Goal: Task Accomplishment & Management: Manage account settings

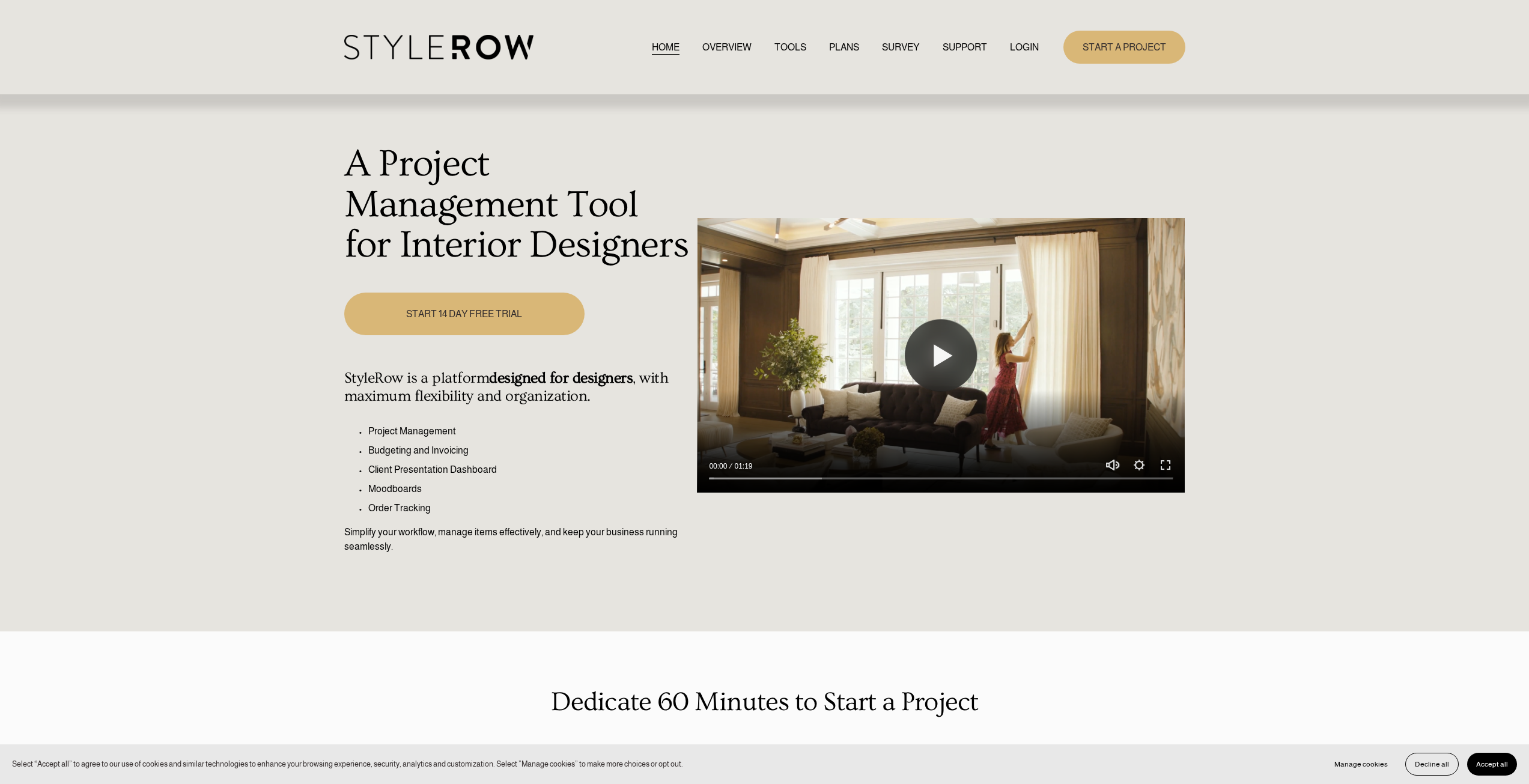
click at [1020, 45] on link "LOGIN" at bounding box center [1024, 47] width 29 height 16
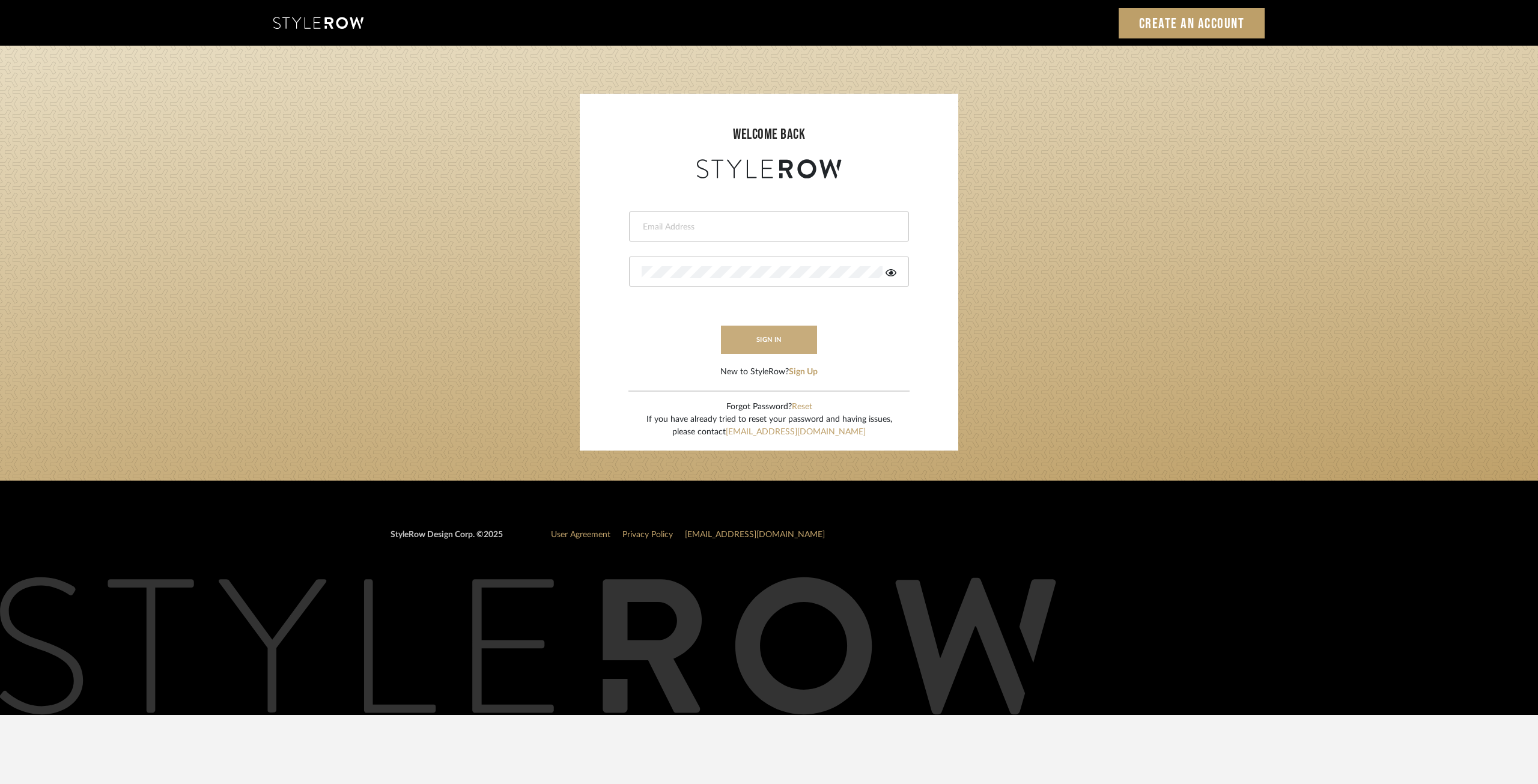
type input "ksears@morgantewilson.com"
click at [790, 346] on button "sign in" at bounding box center [769, 339] width 96 height 28
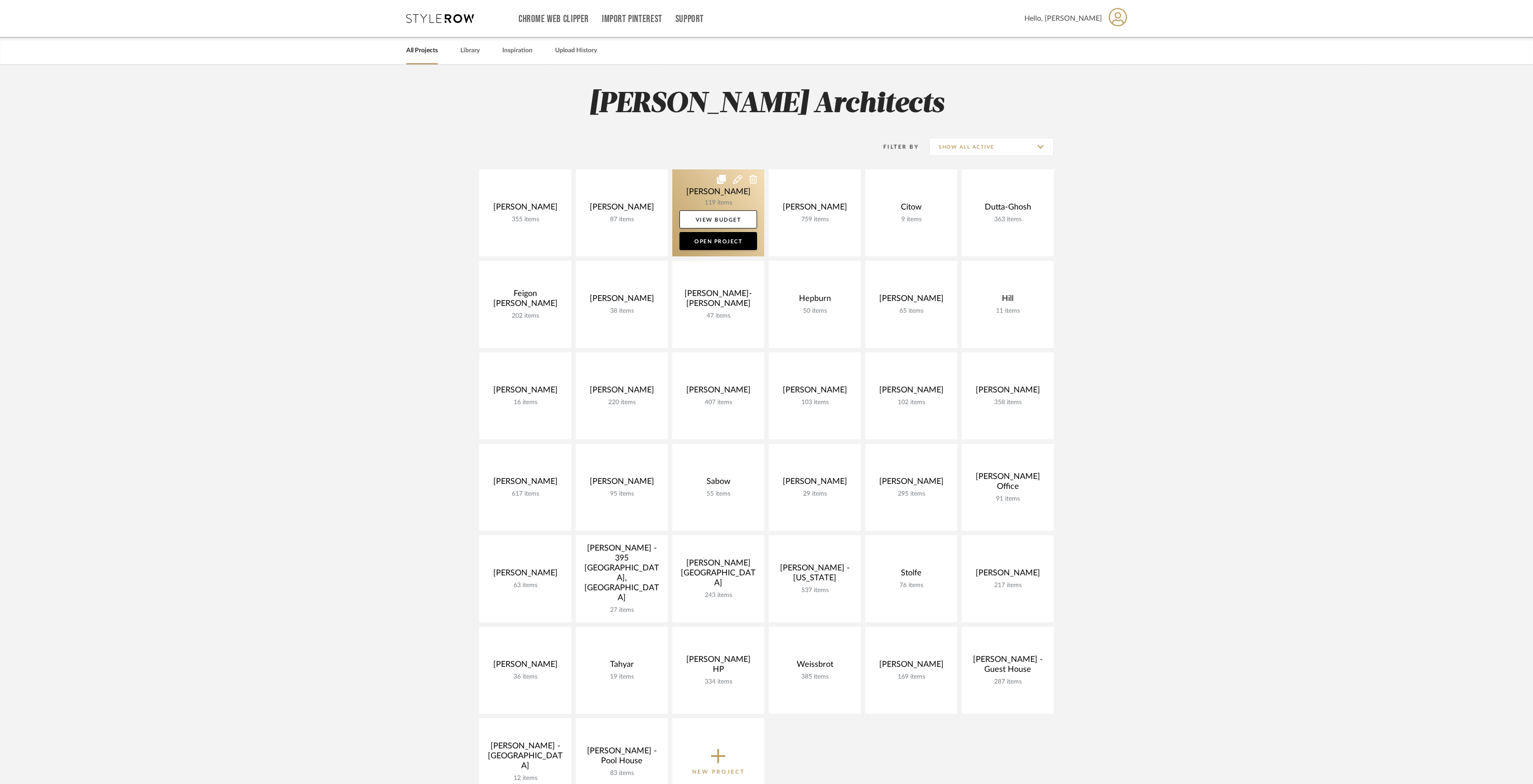
click at [716, 199] on link at bounding box center [718, 213] width 92 height 87
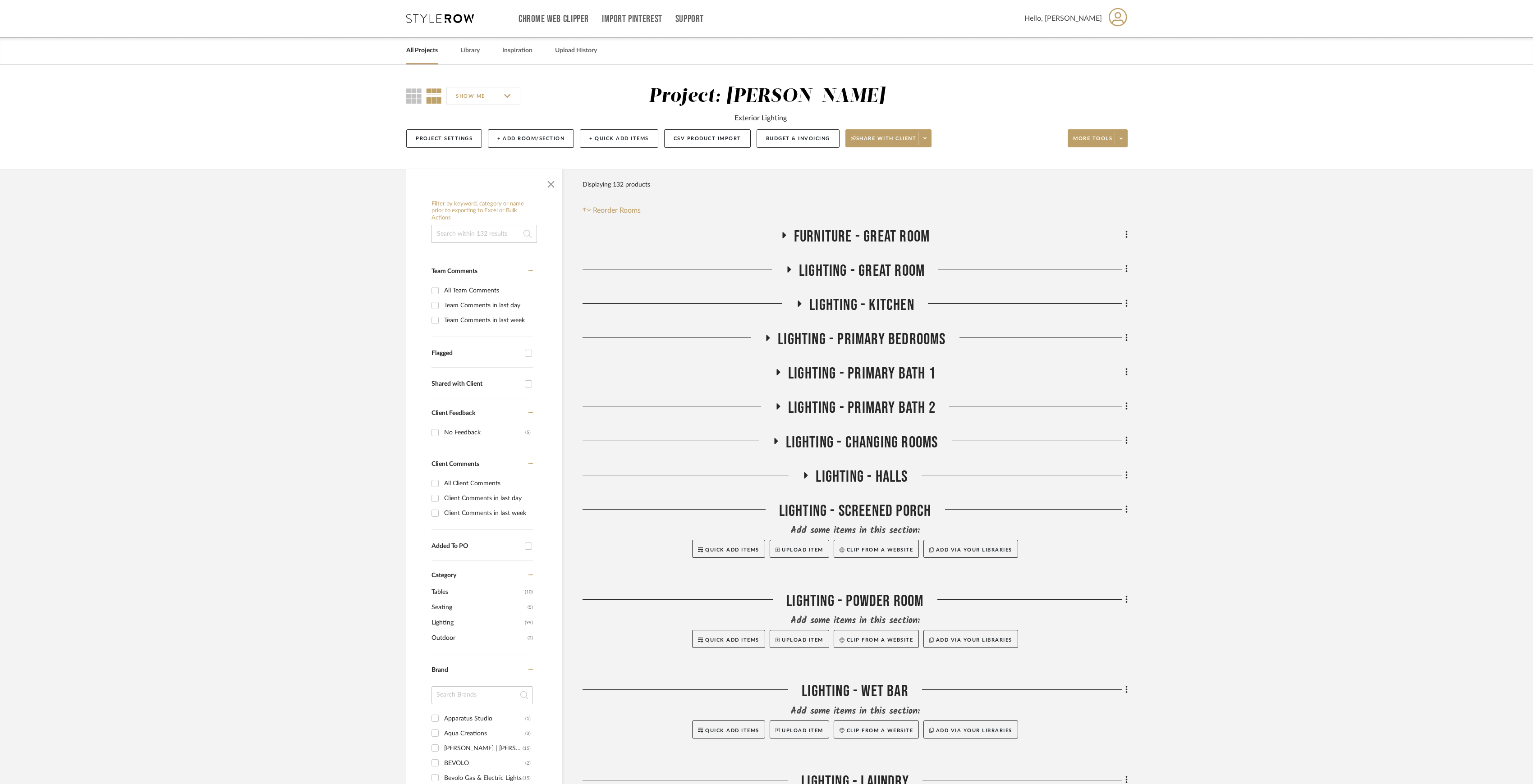
click at [857, 305] on span "LIGHTING - KITCHEN" at bounding box center [862, 305] width 105 height 19
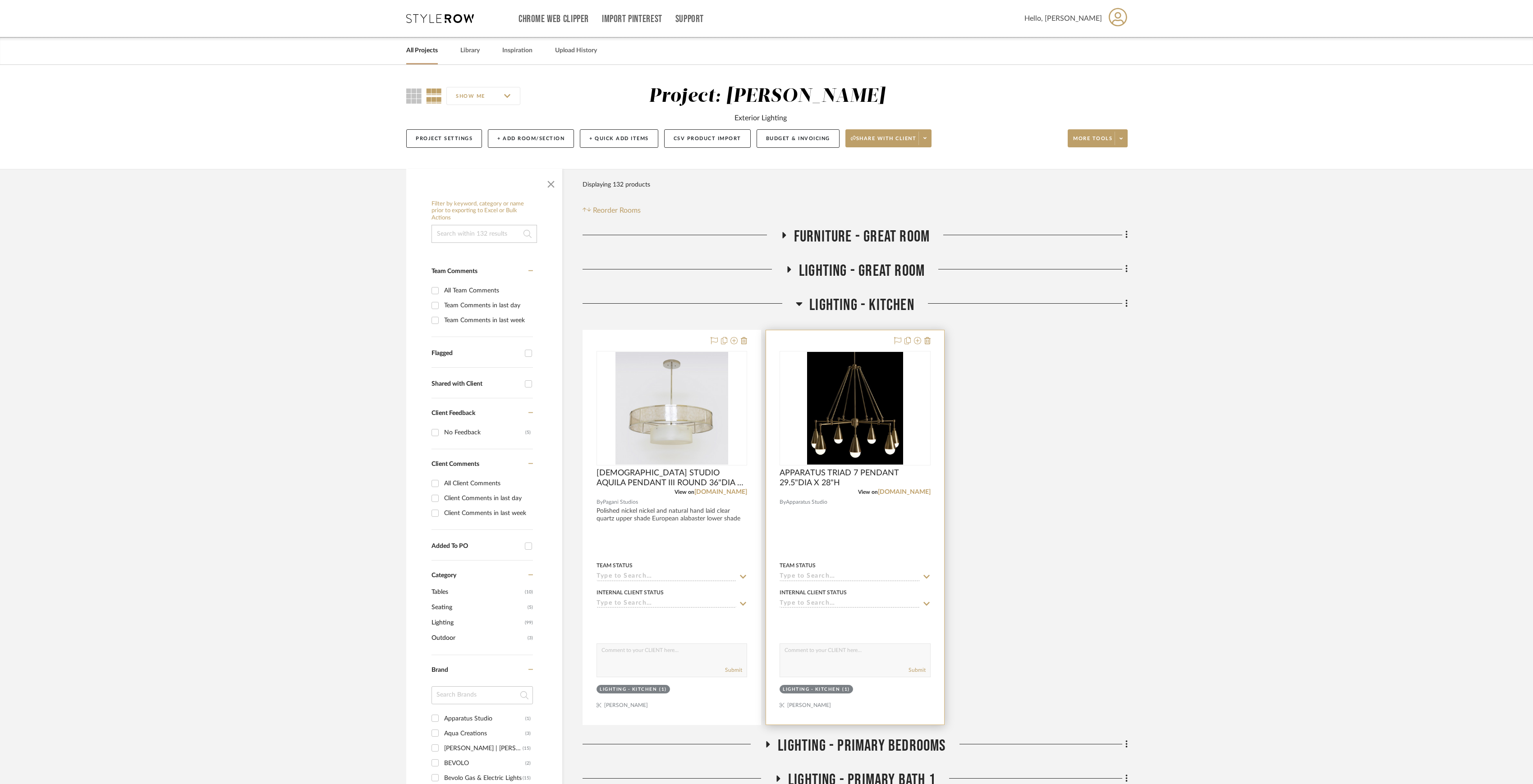
scroll to position [60, 0]
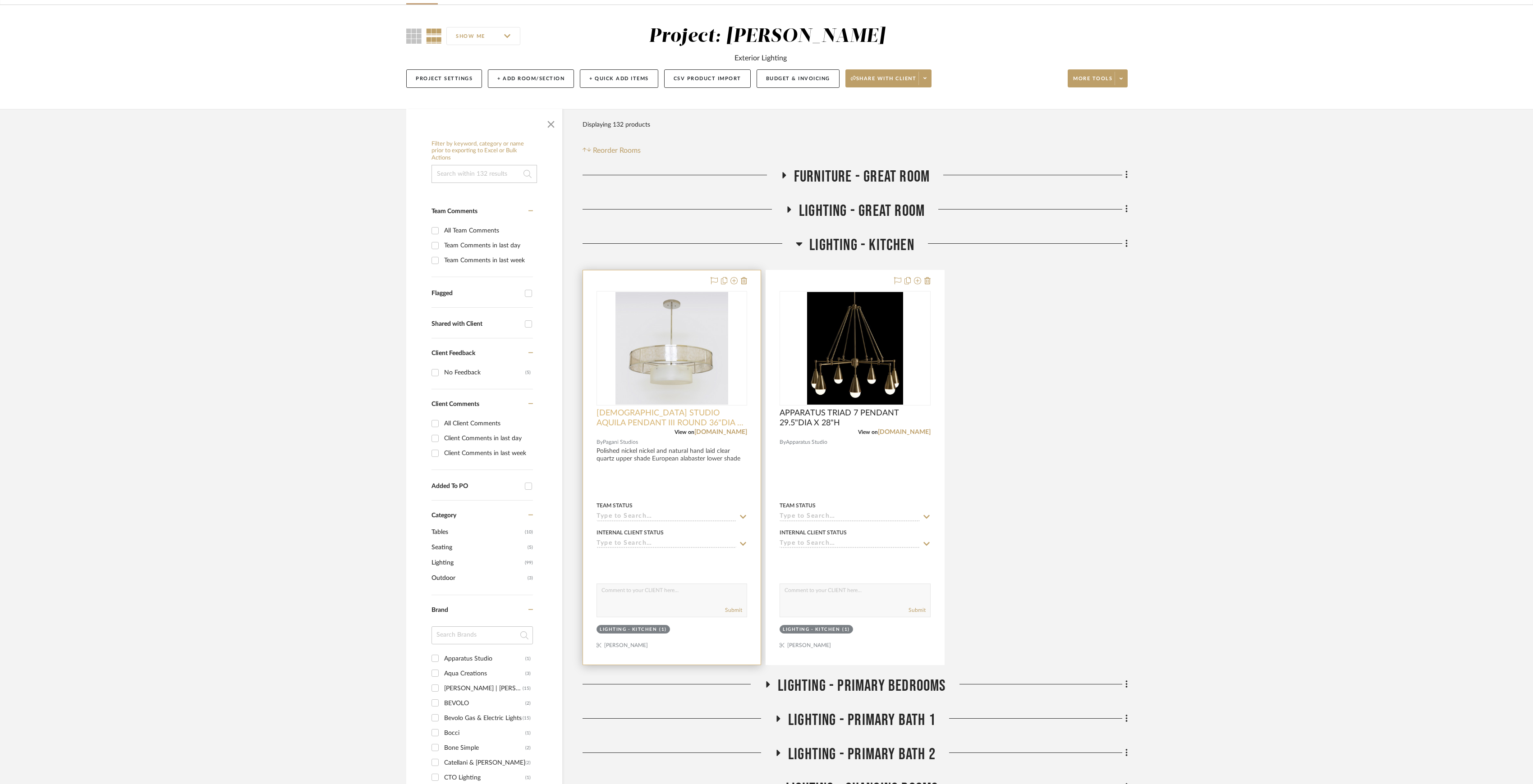
click at [701, 420] on span "[DEMOGRAPHIC_DATA] STUDIO AQUILA PENDANT III ROUND 36"DIA X 12"H" at bounding box center [672, 418] width 151 height 20
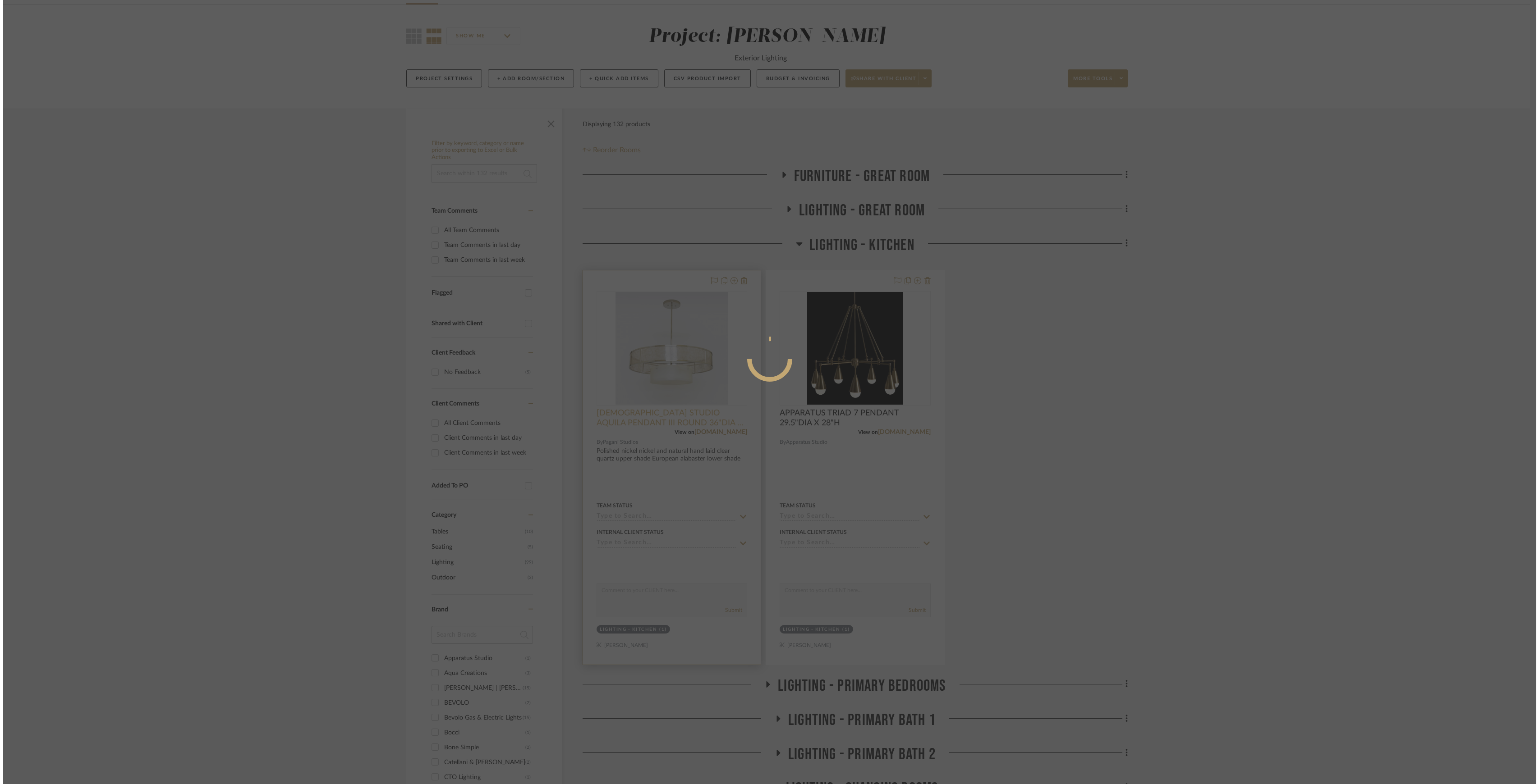
scroll to position [0, 0]
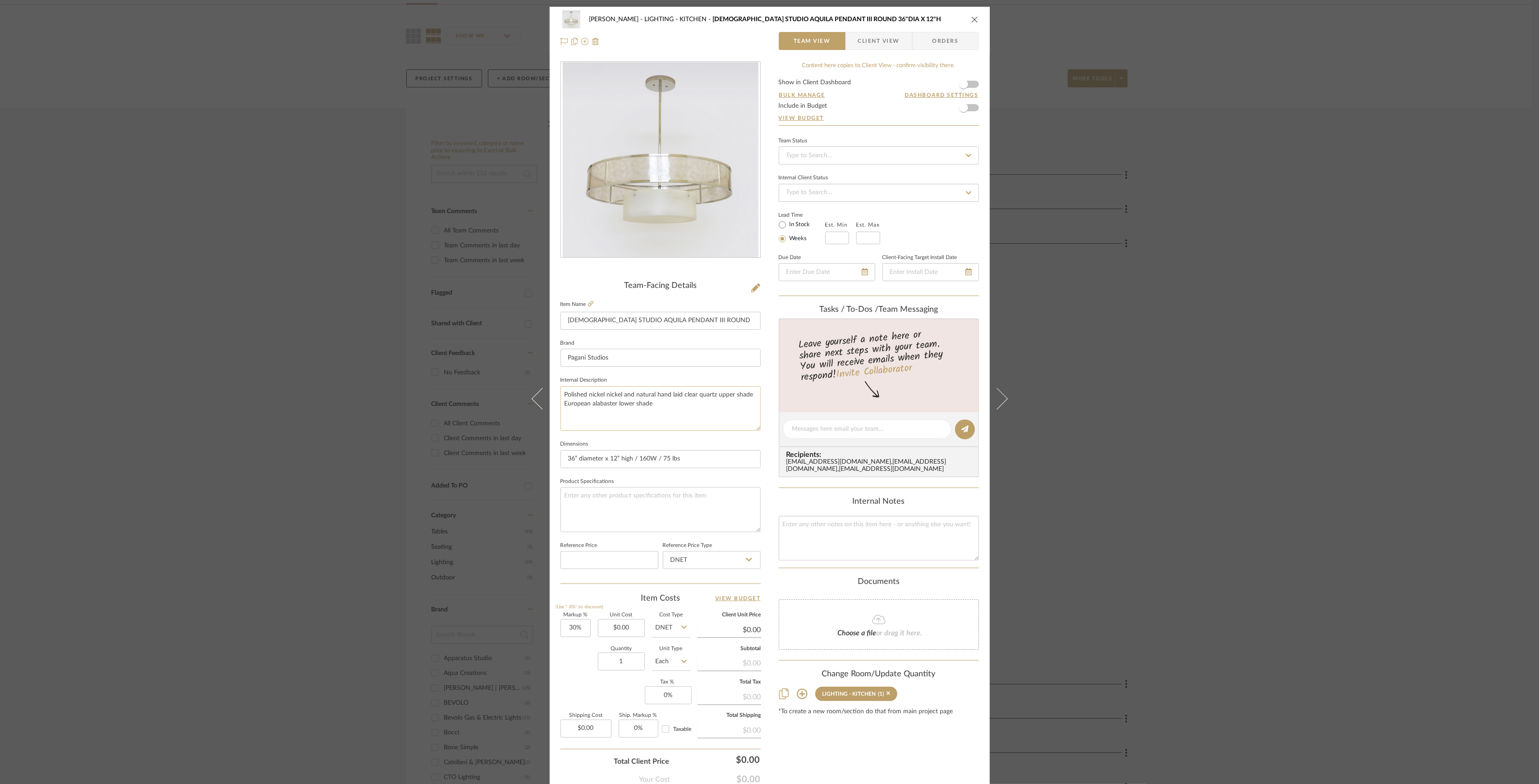
click at [676, 407] on textarea "Polished nickel nickel and natural hand laid clear quartz upper shade European …" at bounding box center [660, 408] width 200 height 45
paste textarea "$13,460 NET (LED is $215 additional)"
type textarea "Polished nickel nickel and natural hand laid clear quartz upper shade European …"
click at [1329, 502] on div "Chen LIGHTING - KITCHEN PAGANI STUDIO AQUILA PENDANT III ROUND 36"DIA X 12"H Te…" at bounding box center [770, 392] width 1539 height 784
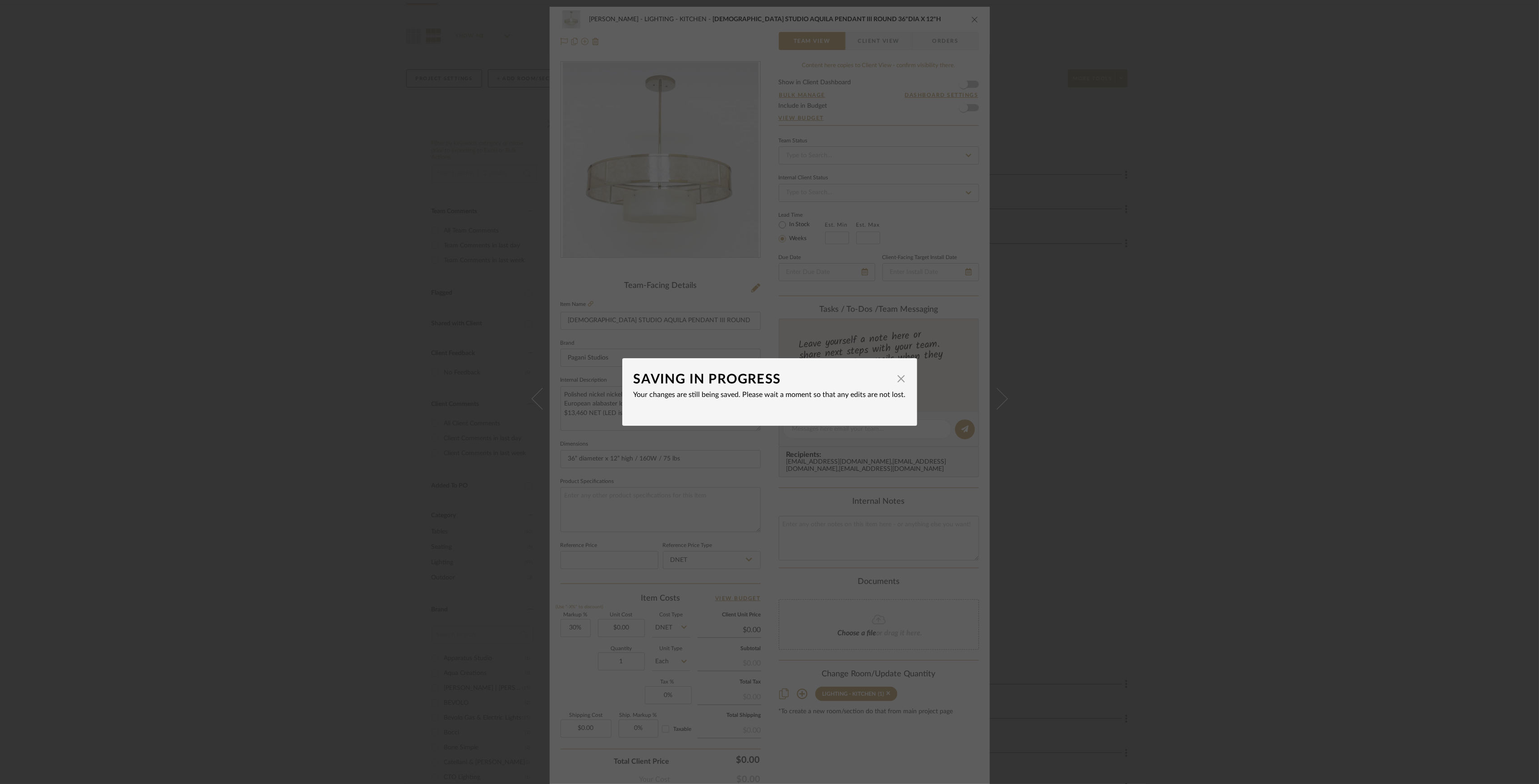
click at [761, 385] on div "SAVING IN PROGRESS" at bounding box center [762, 379] width 259 height 20
click at [900, 379] on span "button" at bounding box center [902, 379] width 18 height 18
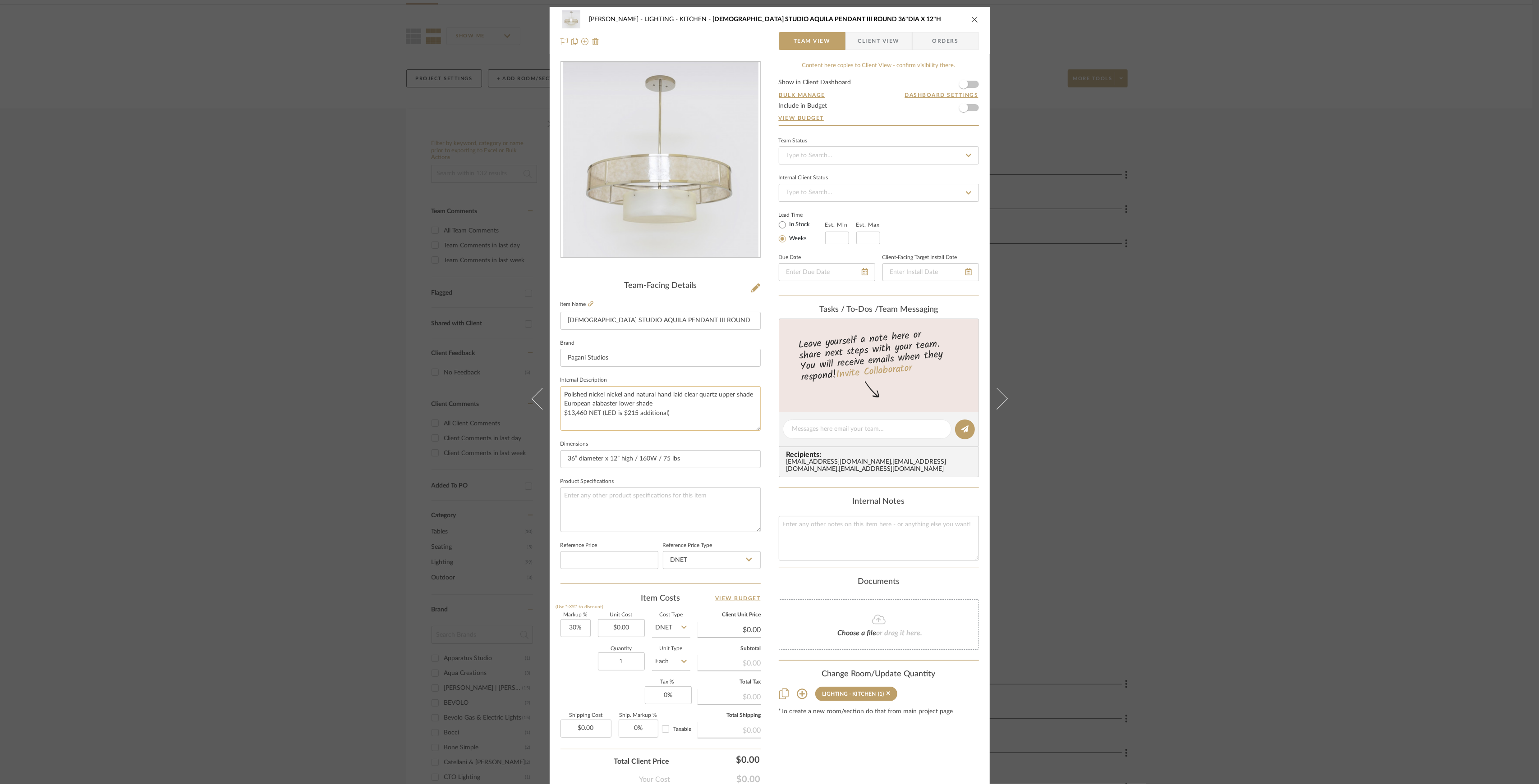
click at [688, 409] on textarea "Polished nickel nickel and natural hand laid clear quartz upper shade European …" at bounding box center [660, 408] width 200 height 45
click at [688, 413] on textarea "Polished nickel nickel and natural hand laid clear quartz upper shade European …" at bounding box center [660, 408] width 200 height 45
type textarea "Polished nickel nickel and natural hand laid clear quartz upper shade European …"
click at [1225, 513] on div "Chen LIGHTING - KITCHEN PAGANI STUDIO AQUILA PENDANT III ROUND 36"DIA X 12"H Te…" at bounding box center [770, 392] width 1539 height 784
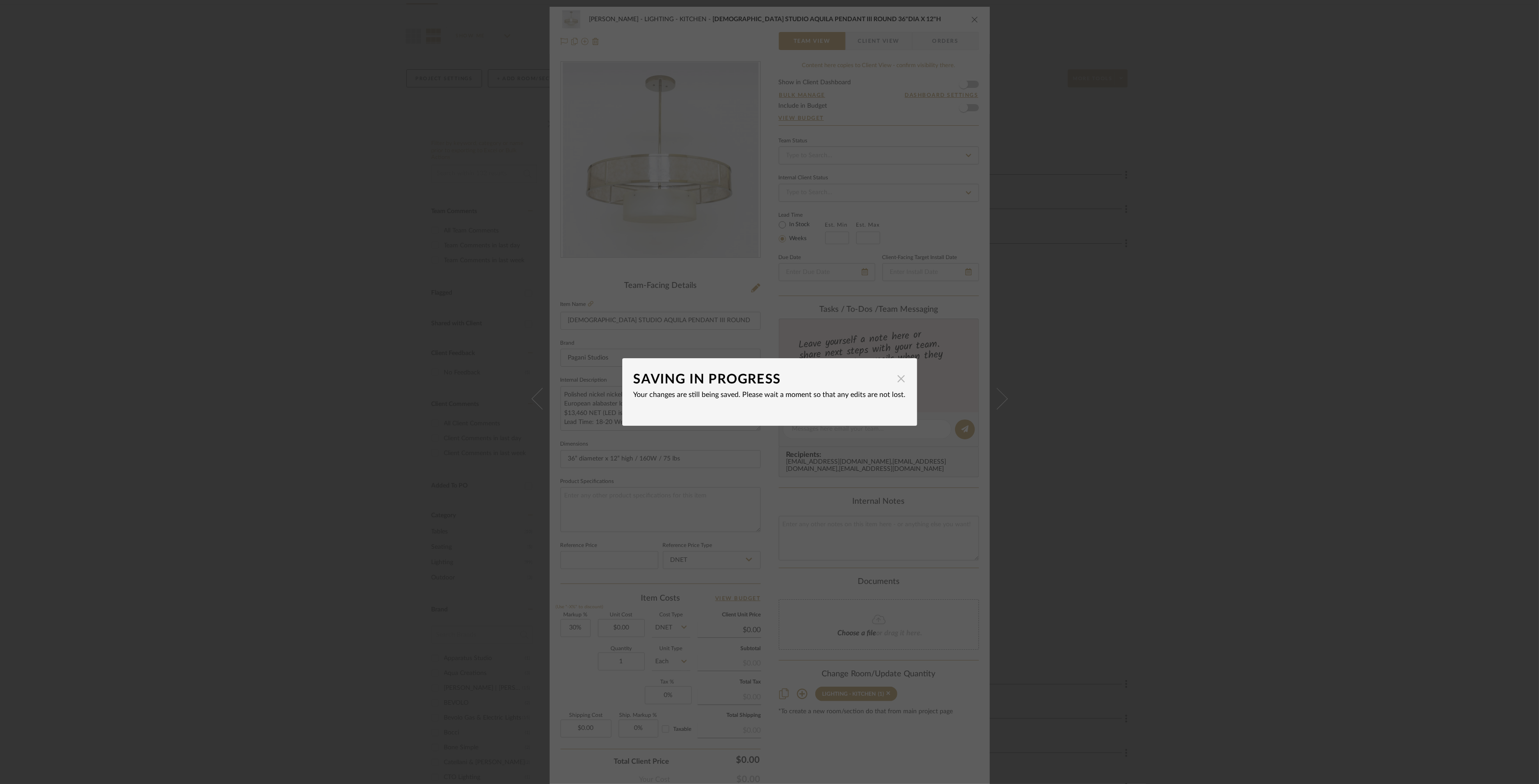
click at [898, 379] on span "button" at bounding box center [902, 379] width 18 height 18
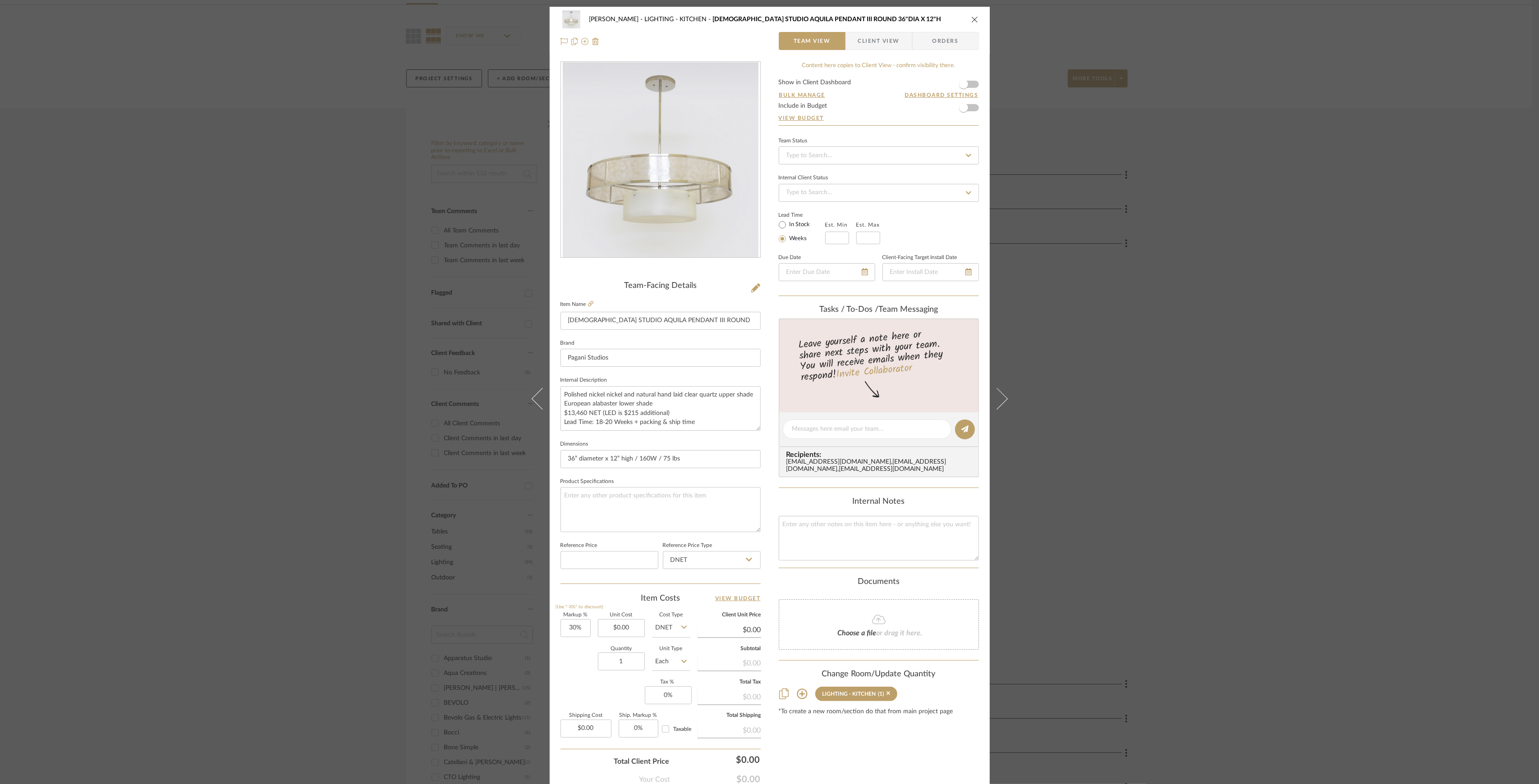
click at [1145, 382] on div "Chen LIGHTING - KITCHEN PAGANI STUDIO AQUILA PENDANT III ROUND 36"DIA X 12"H Te…" at bounding box center [770, 392] width 1539 height 784
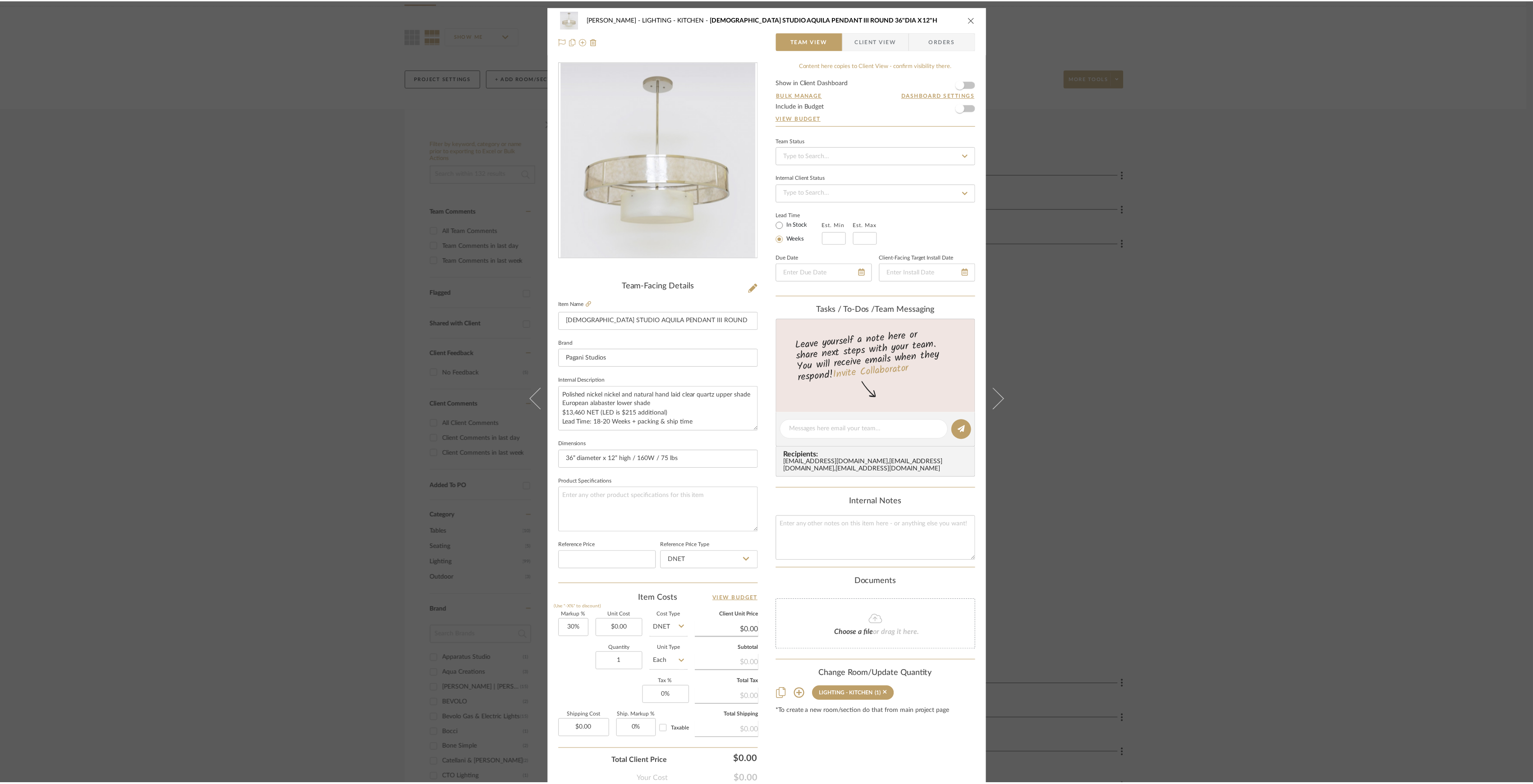
scroll to position [60, 0]
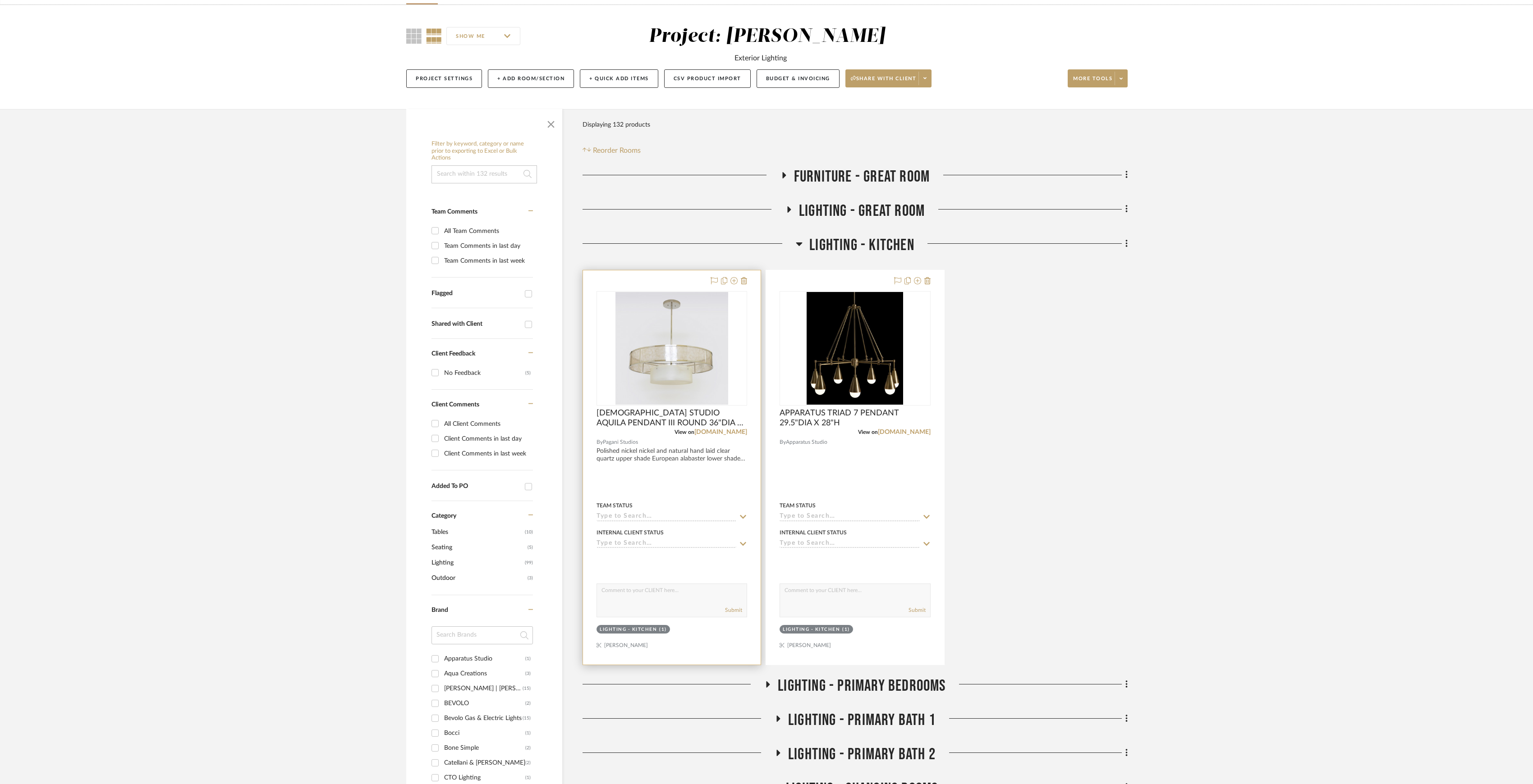
click at [715, 451] on div at bounding box center [672, 468] width 177 height 394
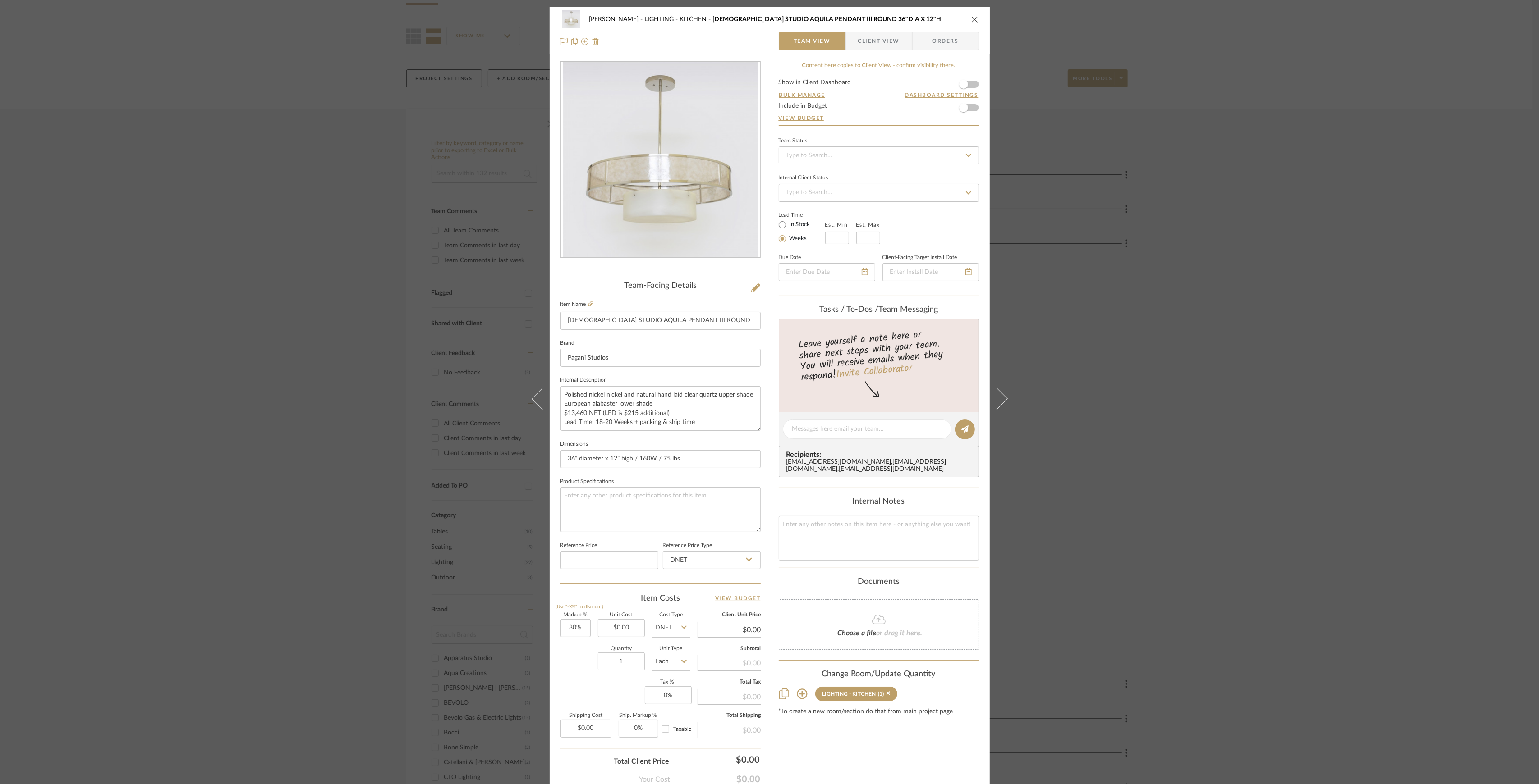
click at [1126, 465] on div "Chen LIGHTING - KITCHEN PAGANI STUDIO AQUILA PENDANT III ROUND 36"DIA X 12"H Te…" at bounding box center [770, 392] width 1539 height 784
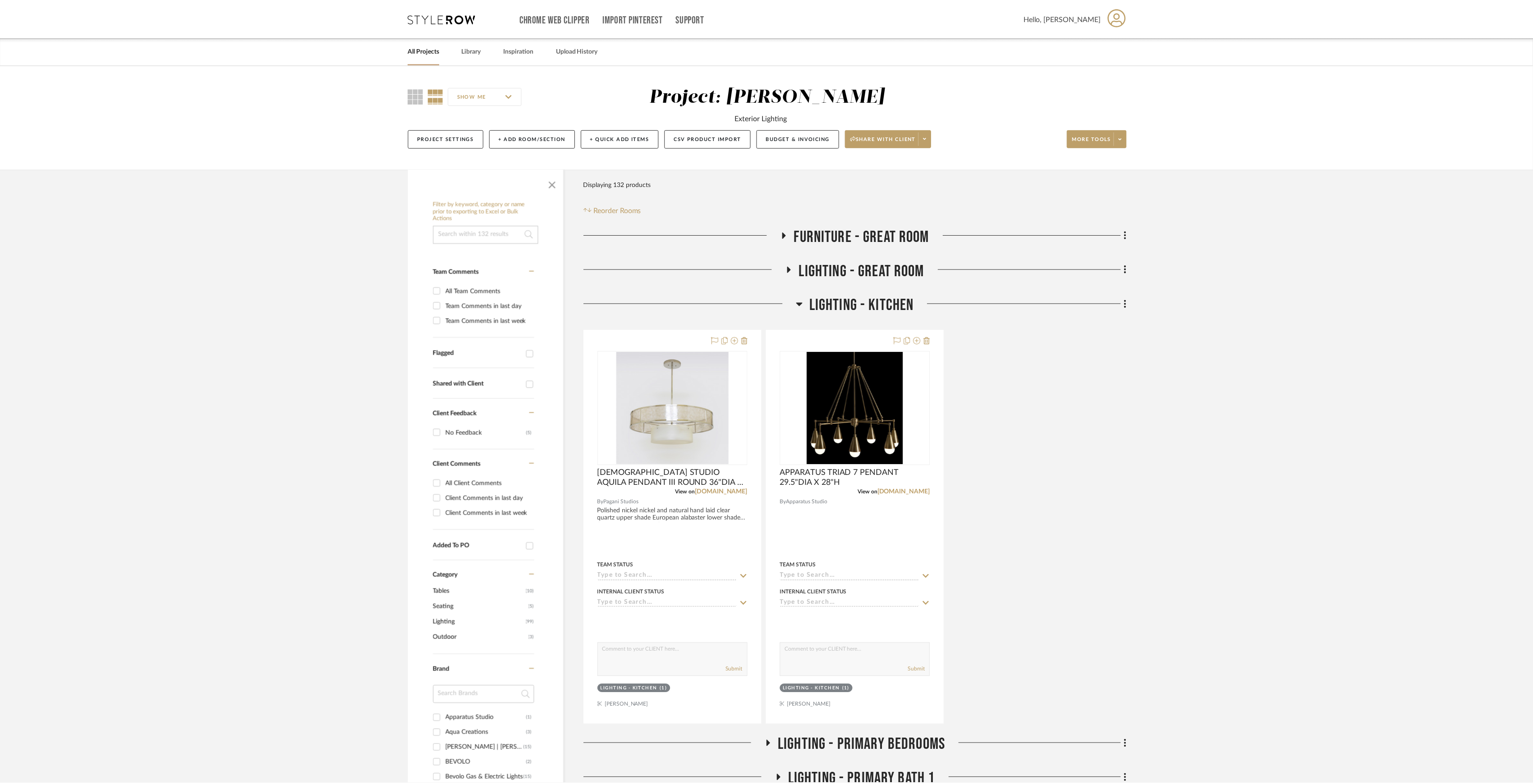
scroll to position [60, 0]
